Goal: Task Accomplishment & Management: Complete application form

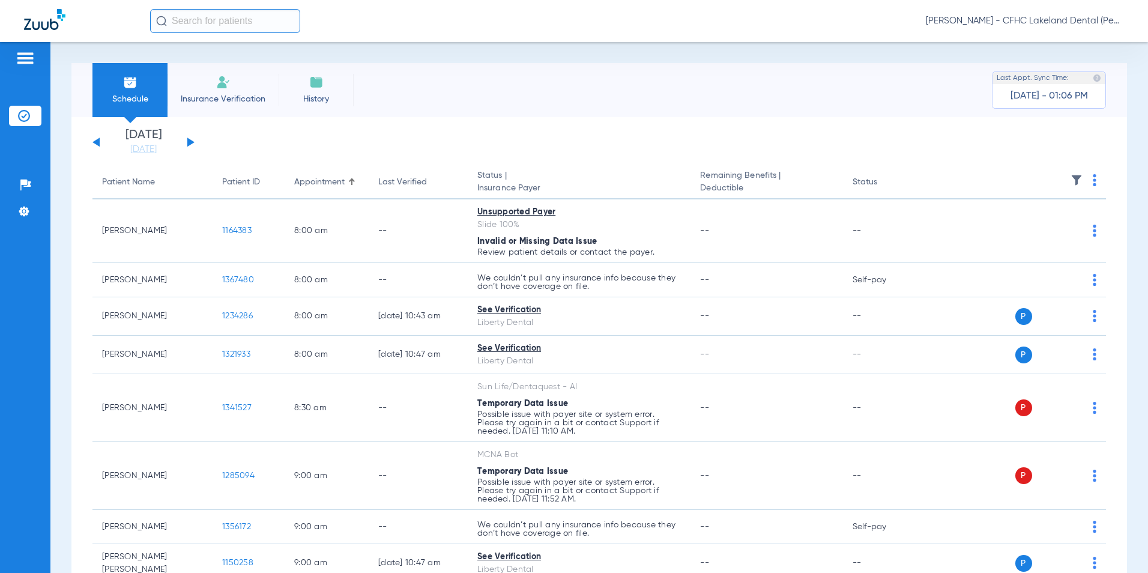
click at [223, 104] on li "Insurance Verification" at bounding box center [222, 90] width 111 height 54
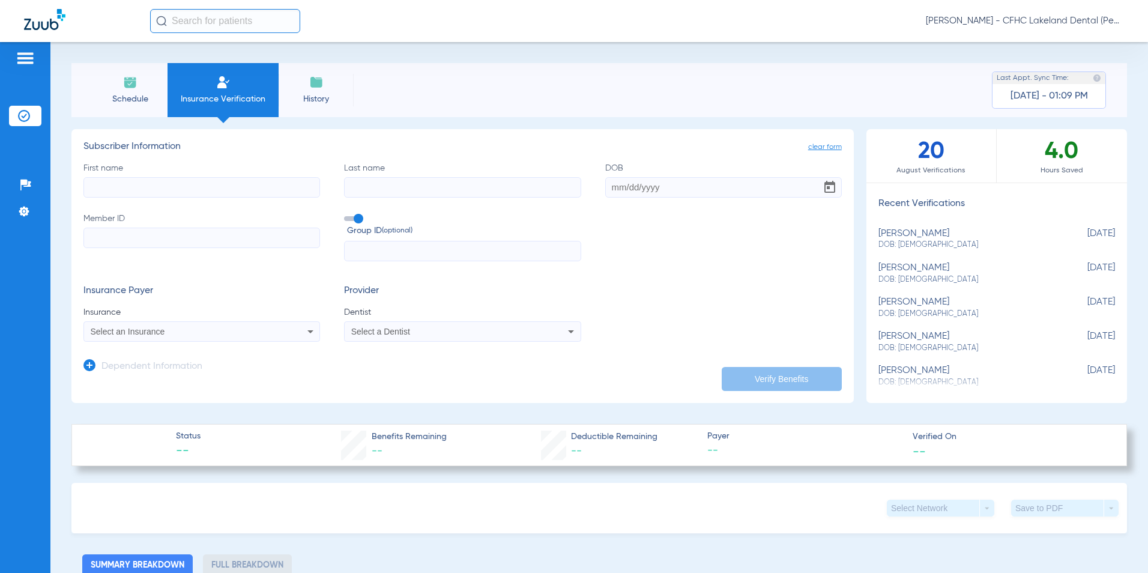
click at [145, 183] on input "First name" at bounding box center [201, 187] width 236 height 20
type input "avamae"
type input "[PERSON_NAME]"
type input "[DATE]"
paste input "9627060208"
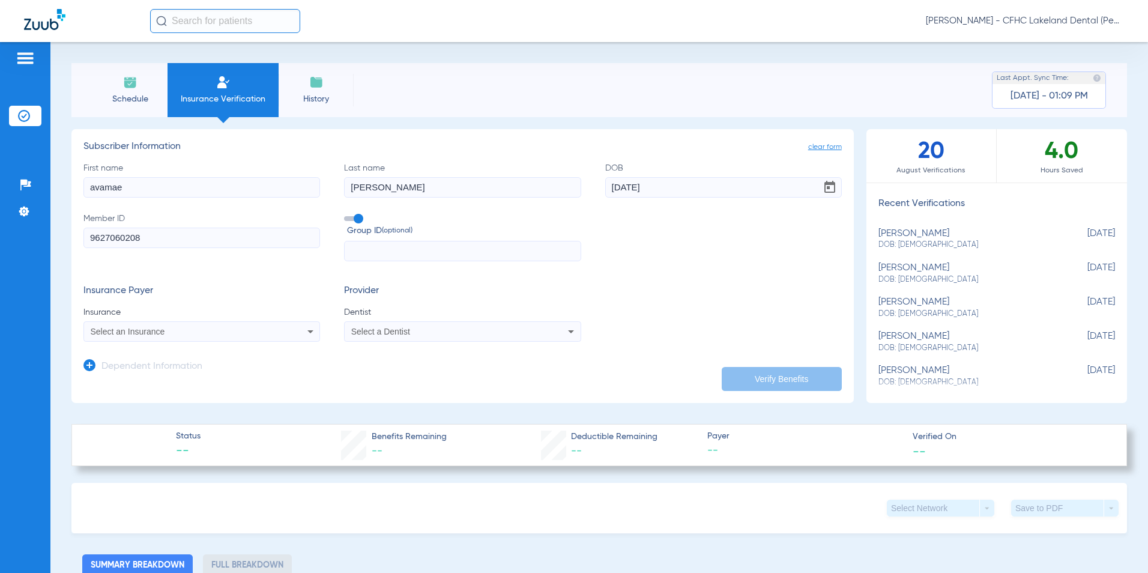
type input "9627060208"
click at [446, 331] on div "Select a Dentist" at bounding box center [440, 331] width 178 height 8
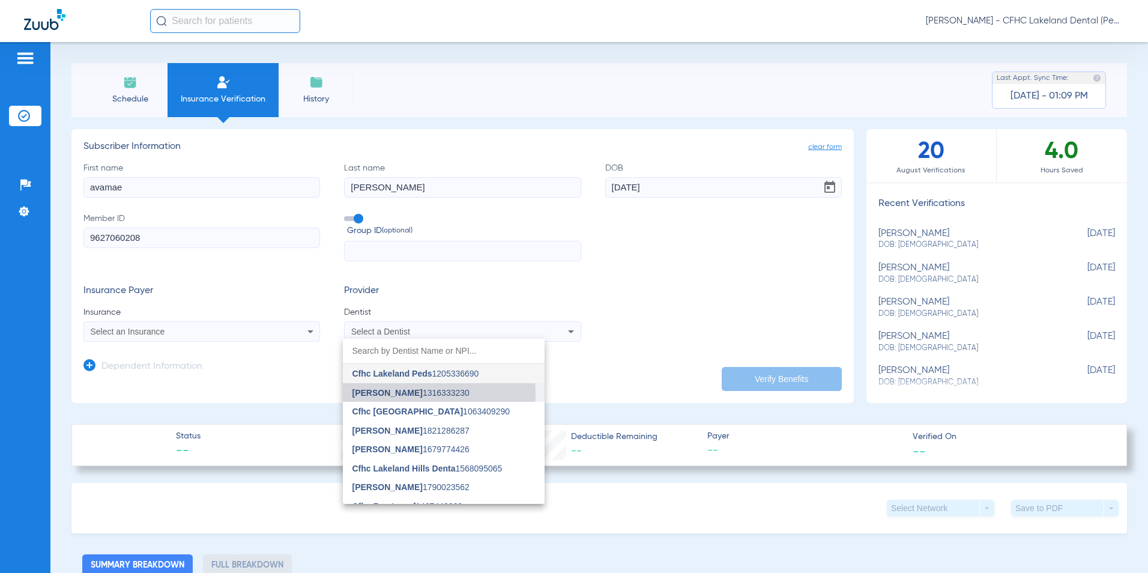
click at [416, 393] on span "[PERSON_NAME] 1316333230" at bounding box center [410, 392] width 117 height 8
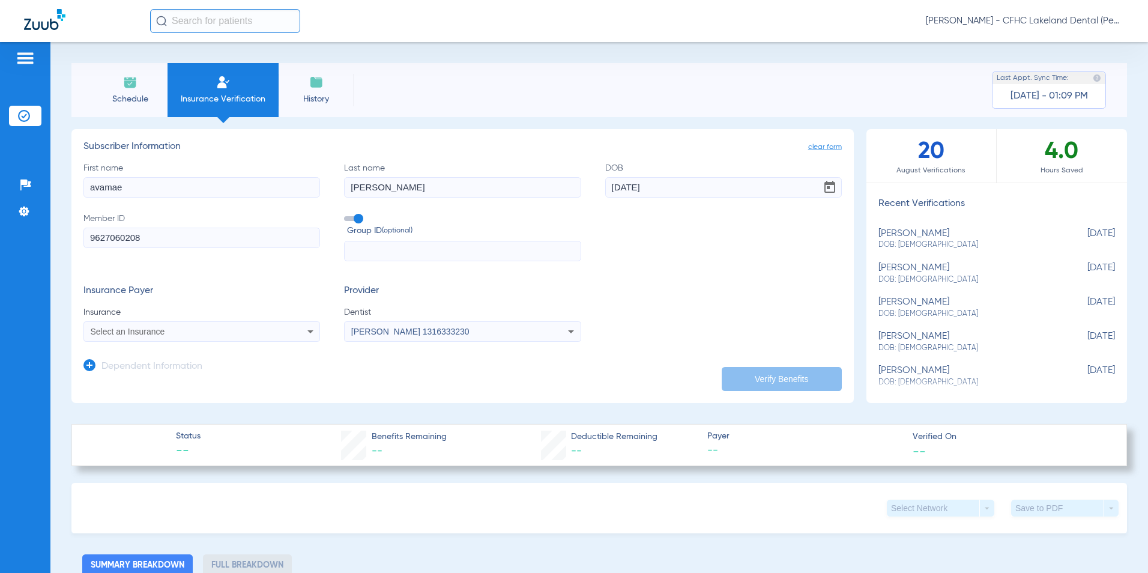
click at [197, 336] on div "Select an Insurance" at bounding box center [201, 331] width 235 height 14
type input "lib"
click at [152, 377] on mat-option "Liberty Dental" at bounding box center [185, 373] width 202 height 19
click at [760, 383] on button "Verify Benefits" at bounding box center [781, 379] width 120 height 24
